Goal: Book appointment/travel/reservation

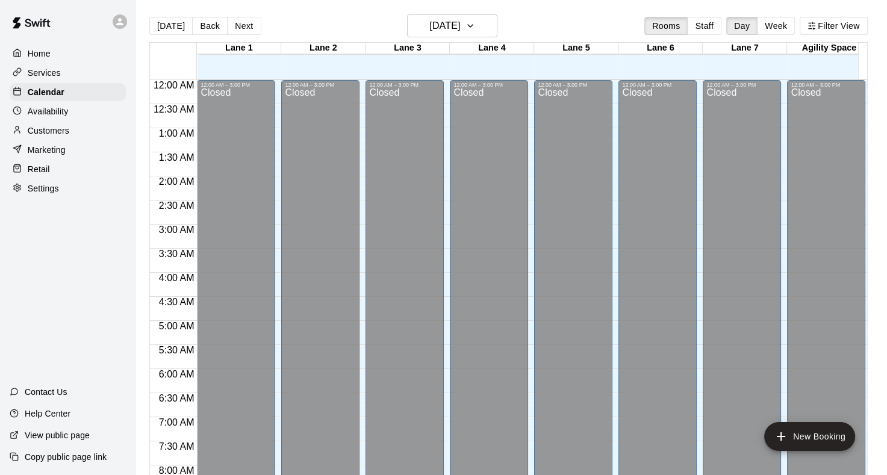
scroll to position [701, 0]
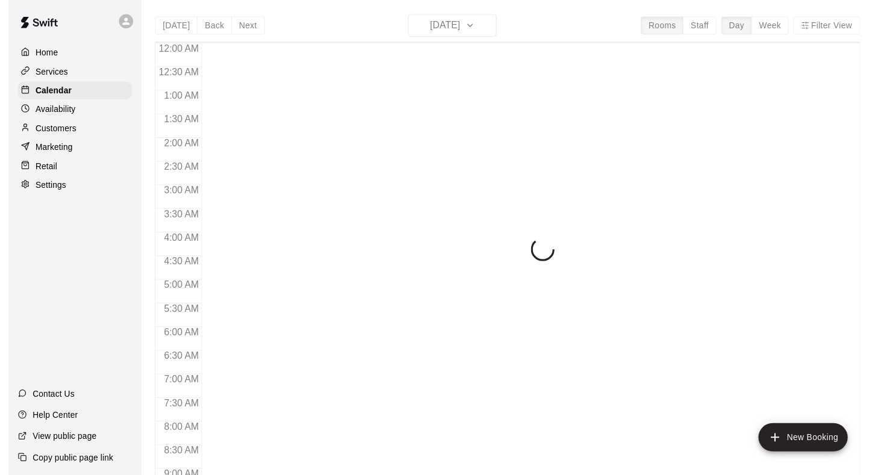
scroll to position [701, 0]
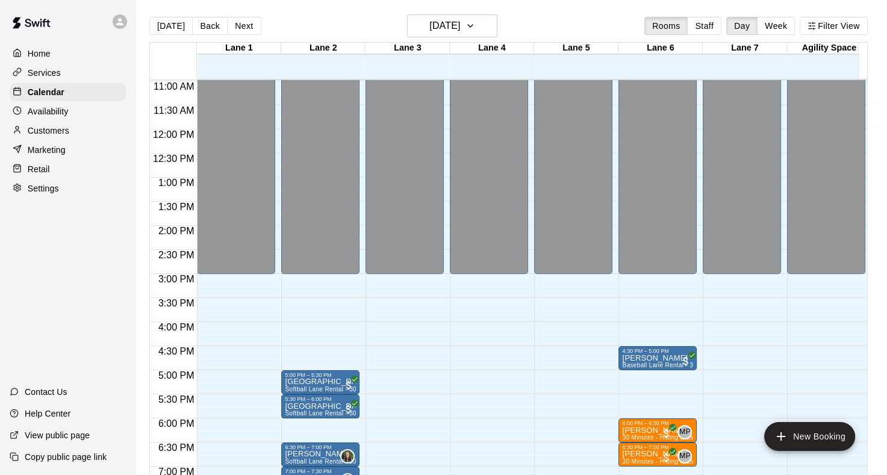
scroll to position [506, 0]
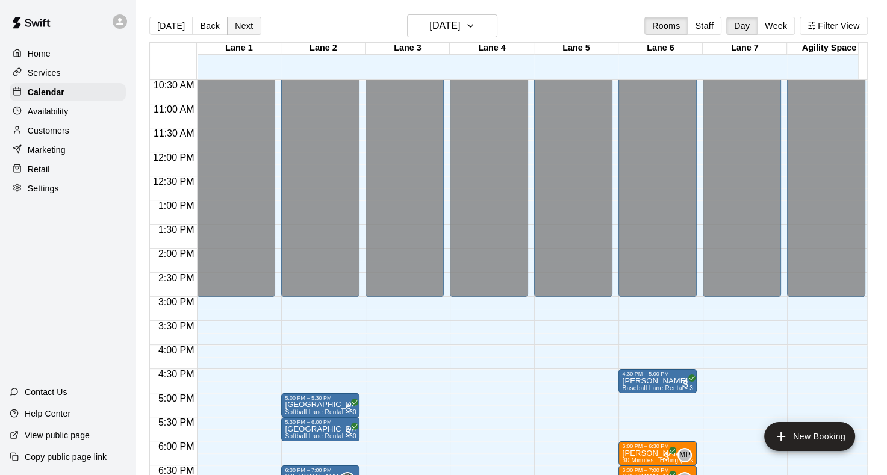
click at [233, 24] on button "Next" at bounding box center [244, 26] width 34 height 18
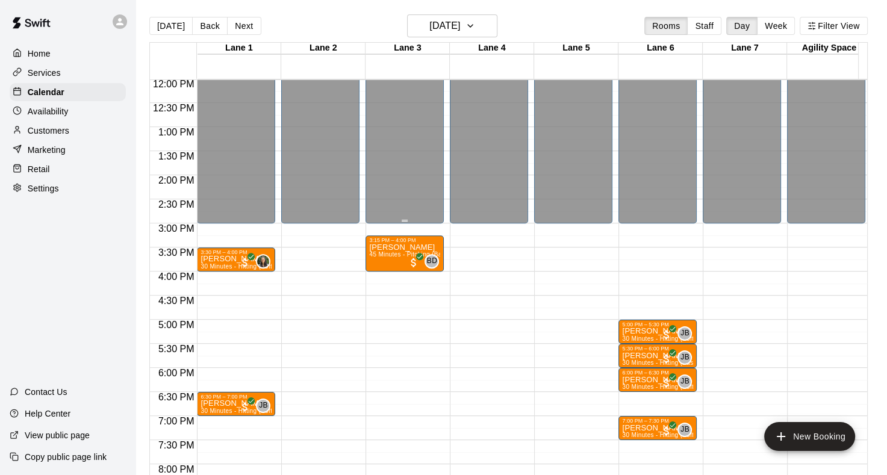
scroll to position [626, 0]
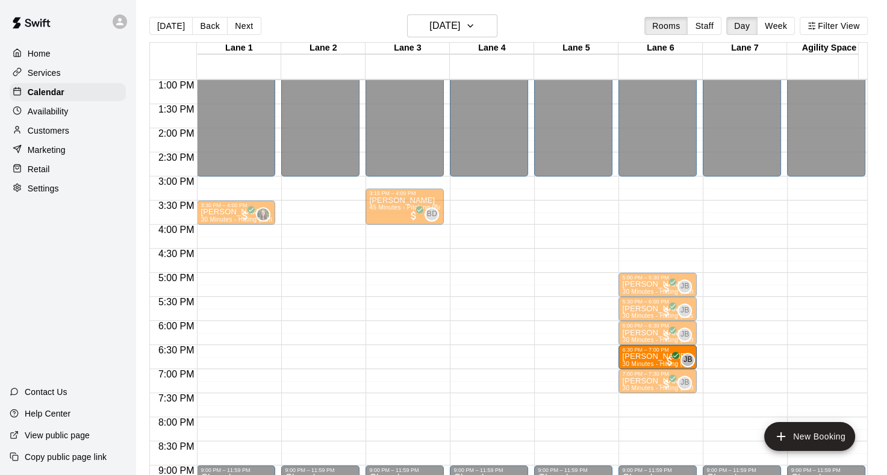
drag, startPoint x: 228, startPoint y: 358, endPoint x: 625, endPoint y: 362, distance: 396.8
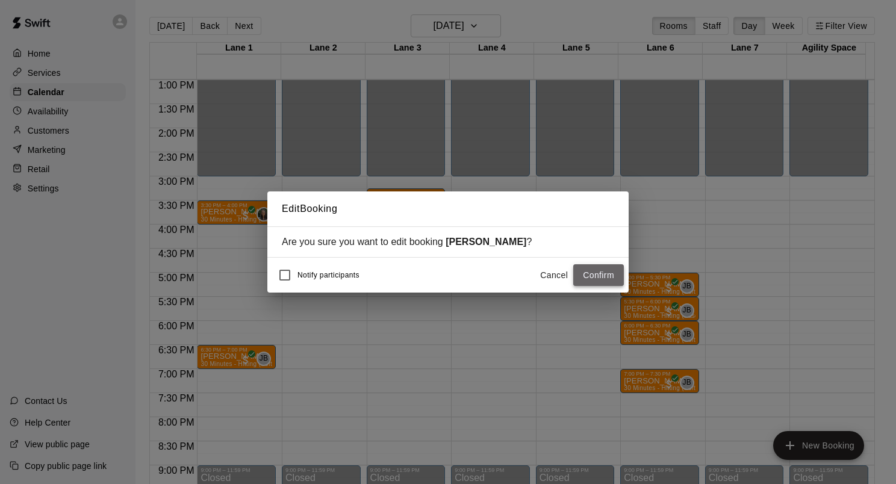
click at [585, 275] on button "Confirm" at bounding box center [598, 275] width 51 height 22
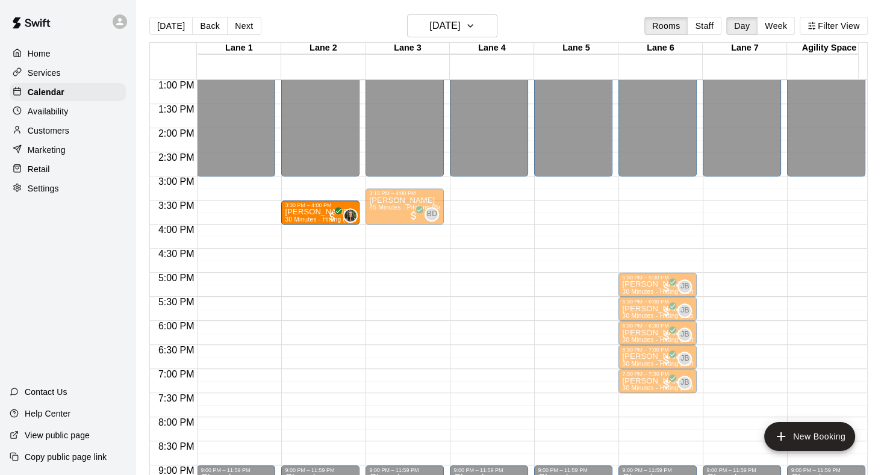
drag, startPoint x: 214, startPoint y: 211, endPoint x: 284, endPoint y: 217, distance: 70.7
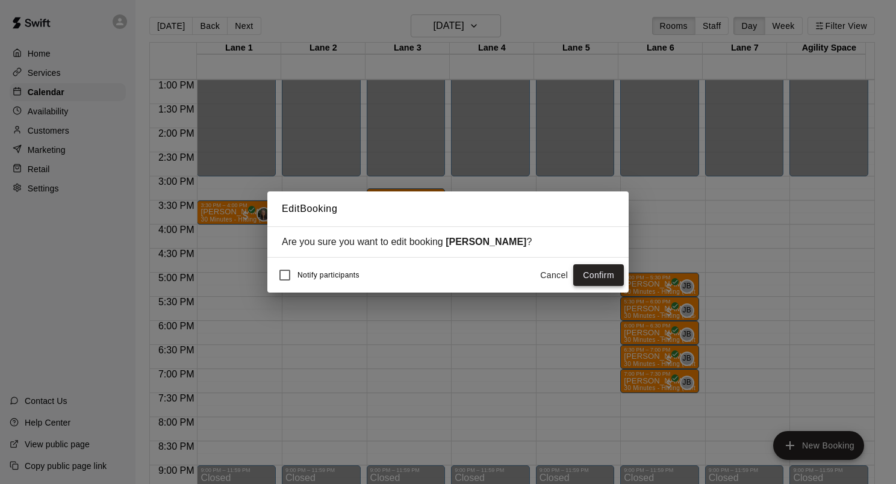
click at [583, 270] on button "Confirm" at bounding box center [598, 275] width 51 height 22
